Goal: Task Accomplishment & Management: Manage account settings

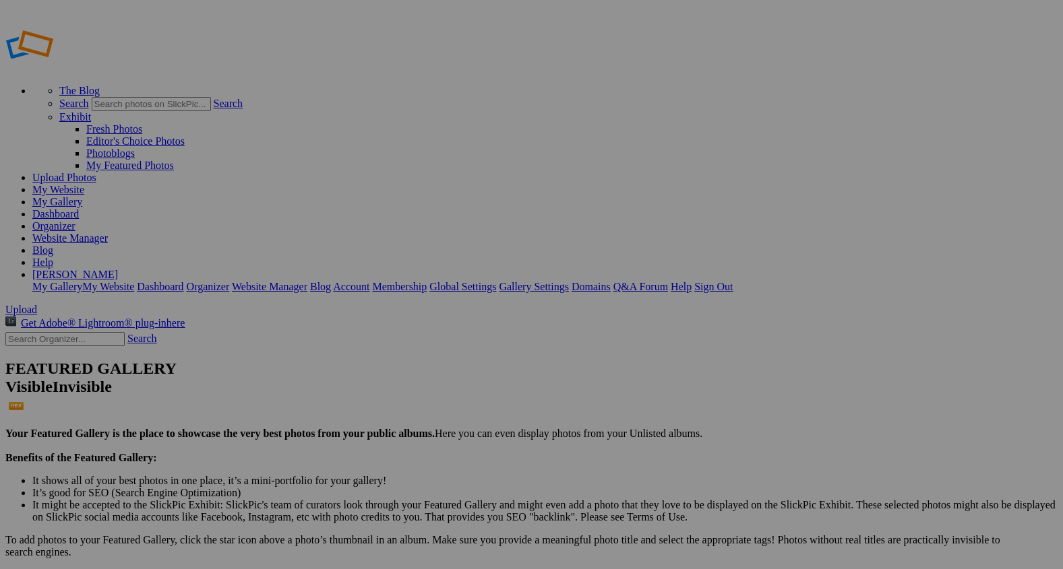
scroll to position [4, 0]
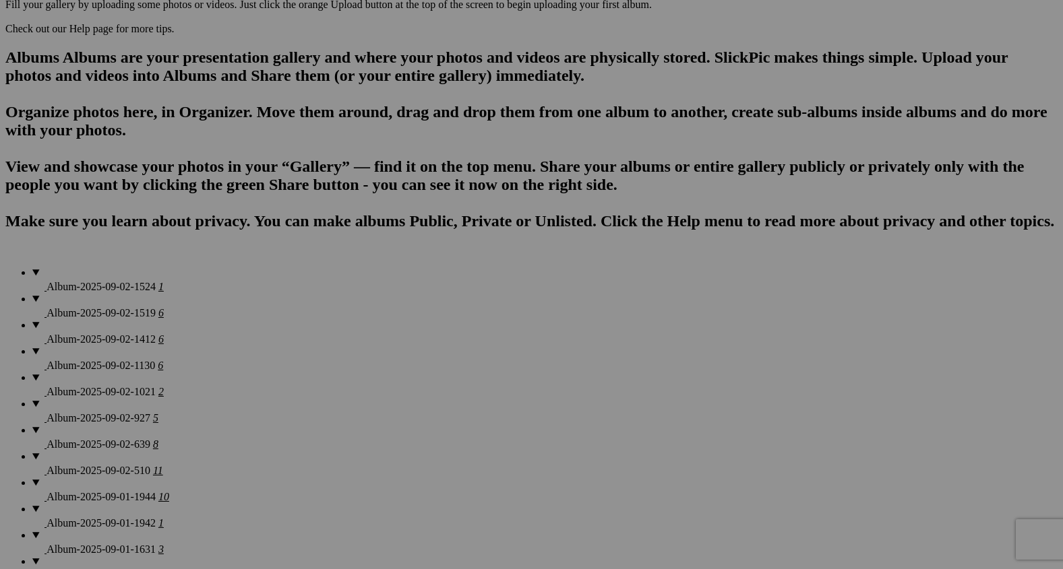
scroll to position [836, 0]
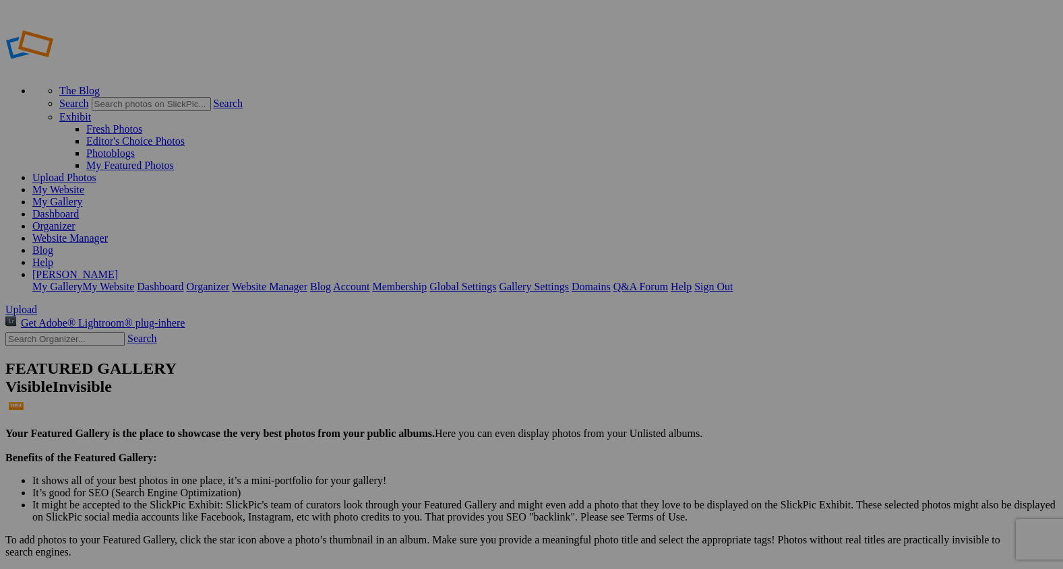
click at [442, 334] on span "Yes" at bounding box center [434, 336] width 15 height 11
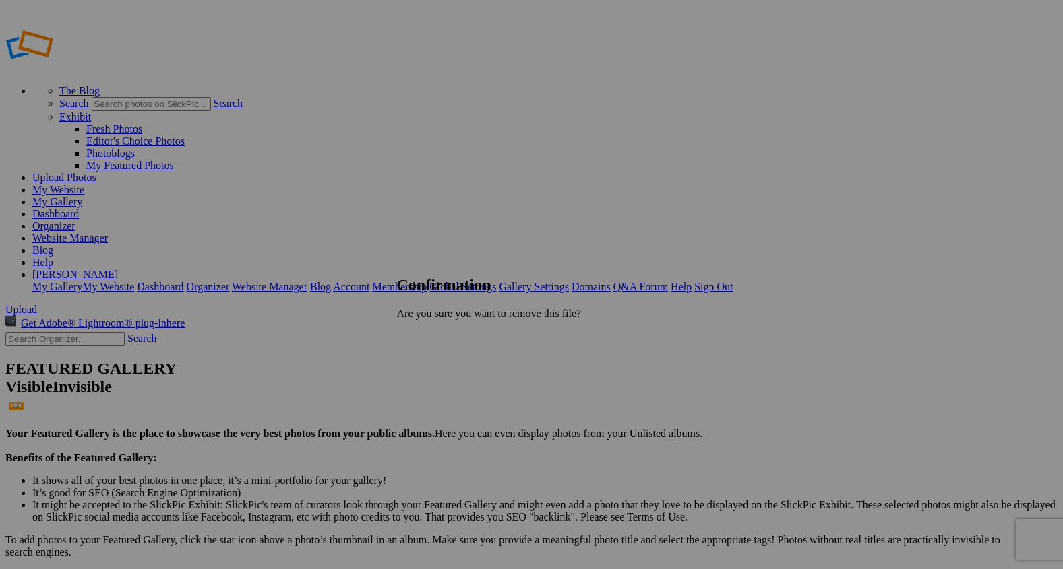
click at [442, 336] on span "Yes" at bounding box center [434, 336] width 15 height 11
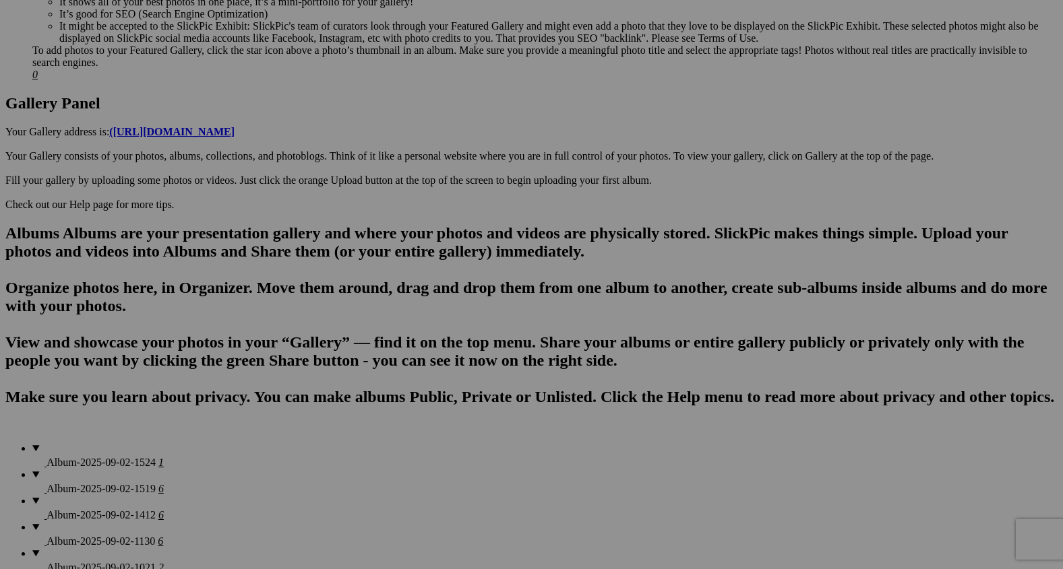
scroll to position [651, 0]
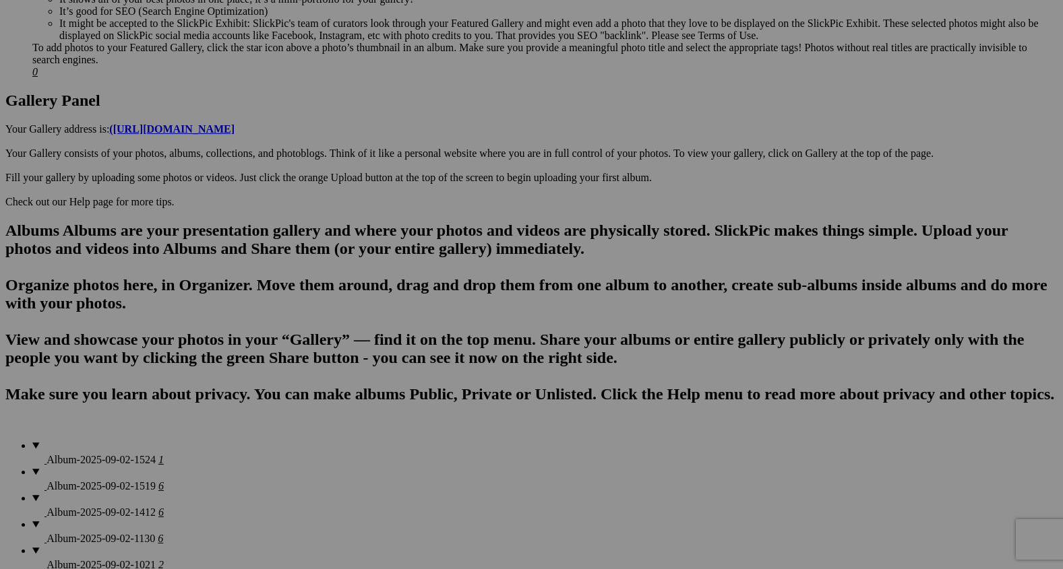
type input "2"
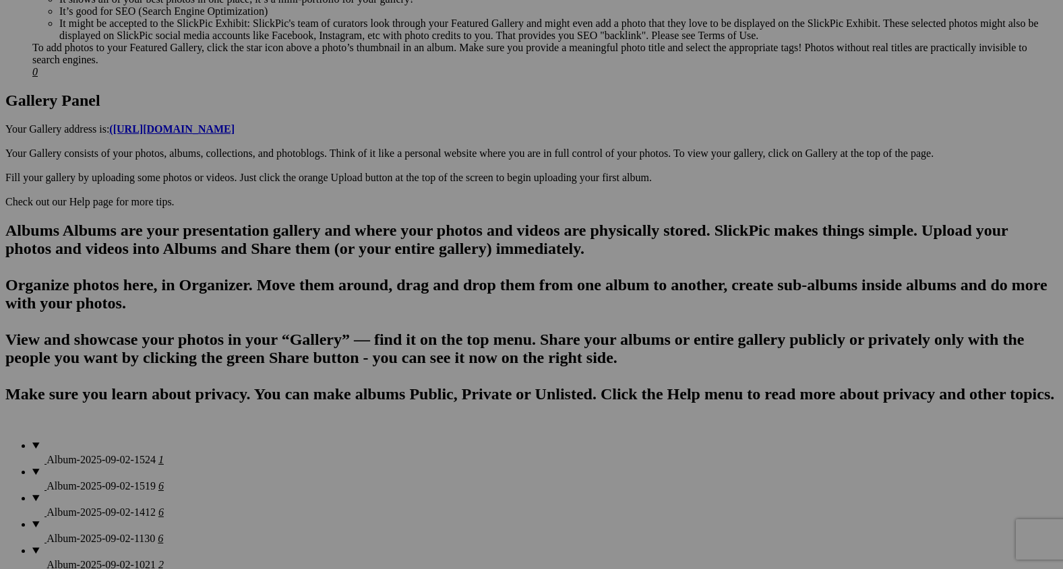
paste input "Peace in the Saddle"
type input "Peace in the Saddle"
